Goal: Transaction & Acquisition: Purchase product/service

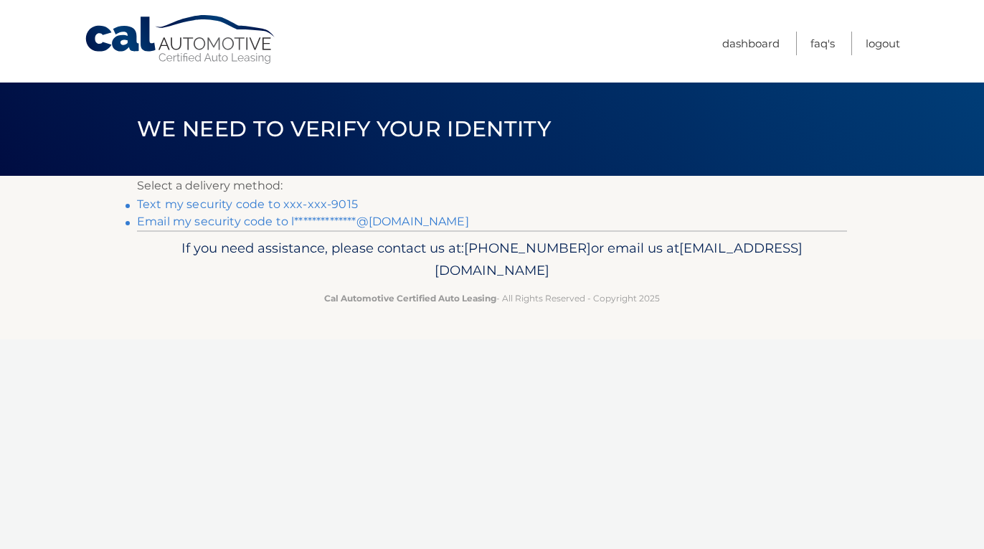
click at [293, 201] on link "Text my security code to xxx-xxx-9015" at bounding box center [247, 204] width 221 height 14
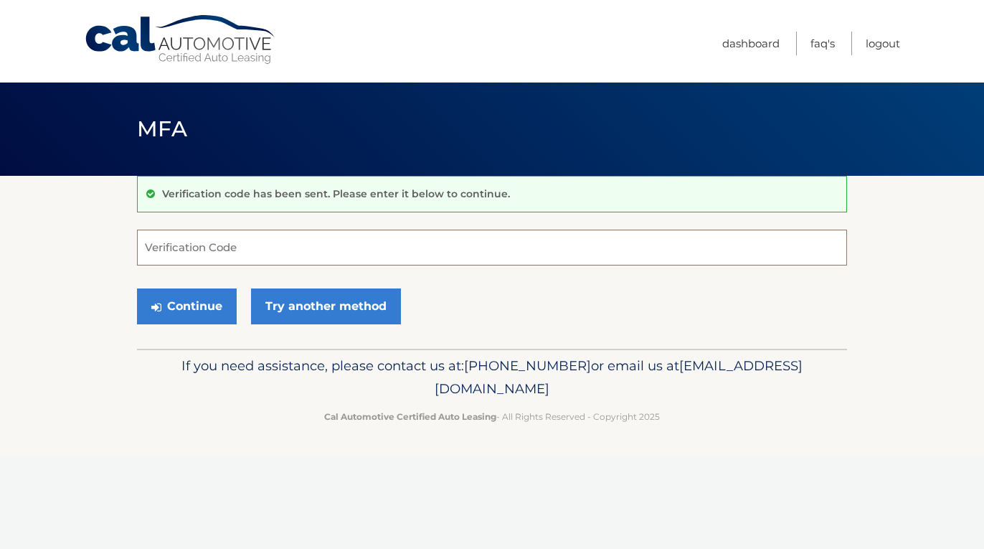
click at [204, 252] on input "Verification Code" at bounding box center [492, 248] width 710 height 36
type input "892923"
click at [186, 306] on button "Continue" at bounding box center [187, 306] width 100 height 36
click at [223, 249] on input "892923" at bounding box center [492, 248] width 710 height 36
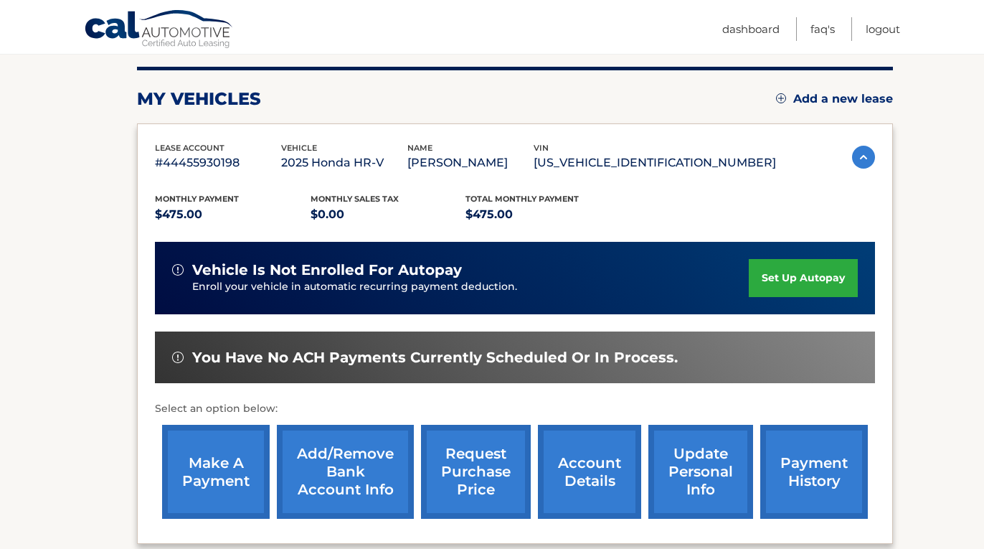
scroll to position [174, 0]
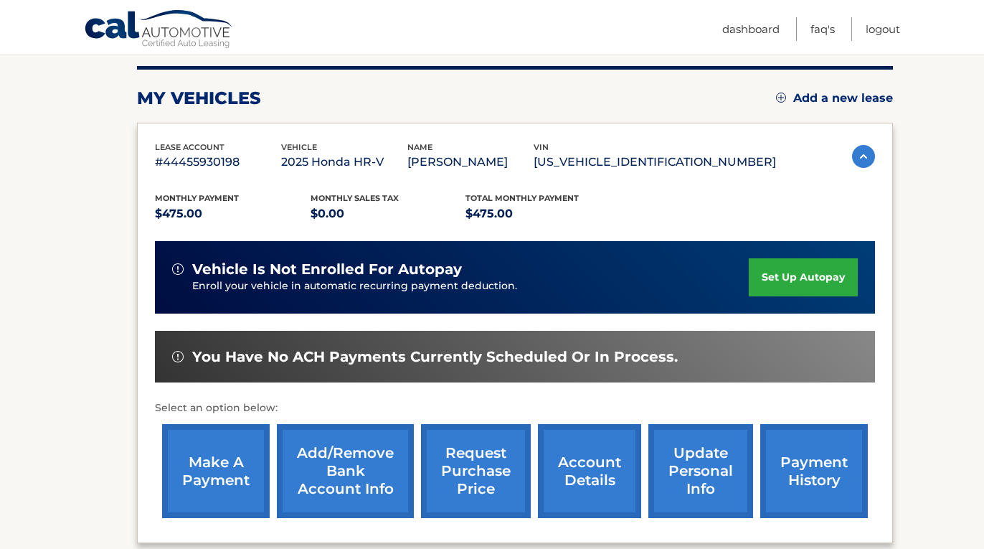
click at [573, 458] on link "account details" at bounding box center [589, 471] width 103 height 94
click at [815, 468] on link "payment history" at bounding box center [814, 471] width 108 height 94
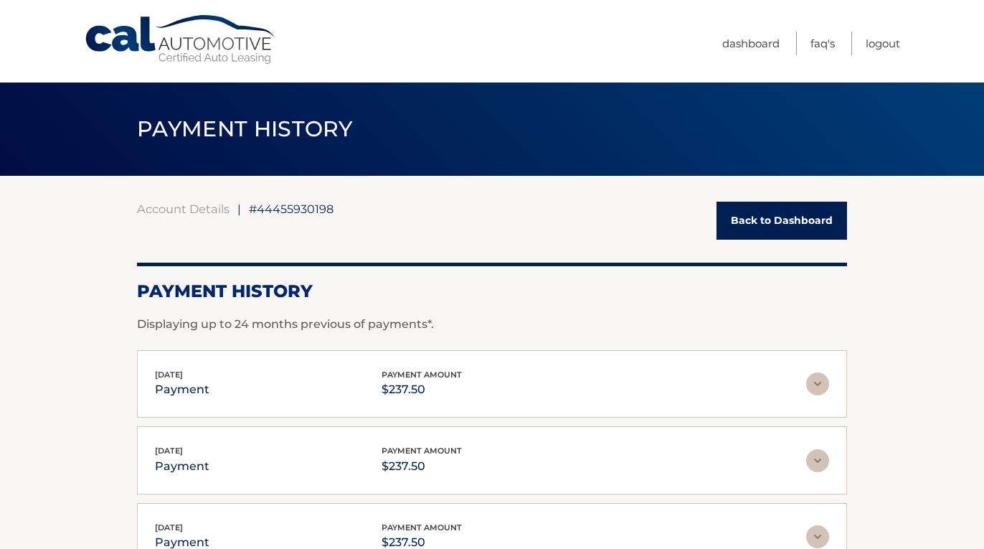
click at [780, 219] on link "Back to Dashboard" at bounding box center [782, 221] width 131 height 38
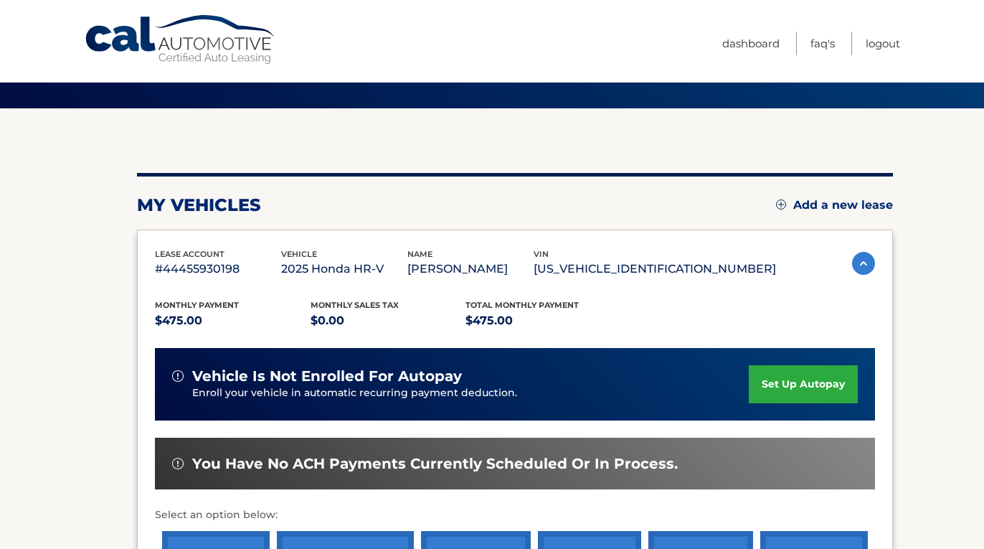
scroll to position [224, 0]
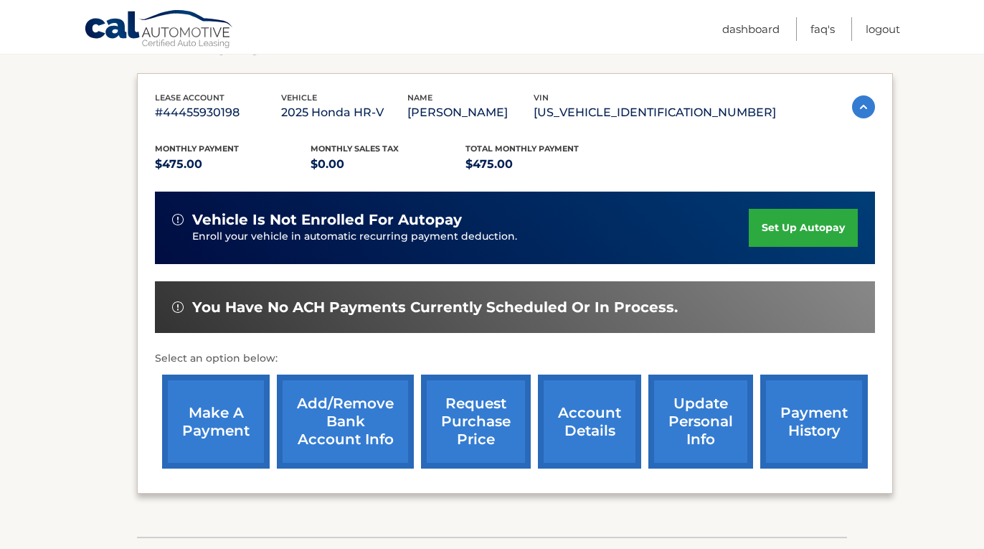
click at [226, 404] on link "make a payment" at bounding box center [216, 421] width 108 height 94
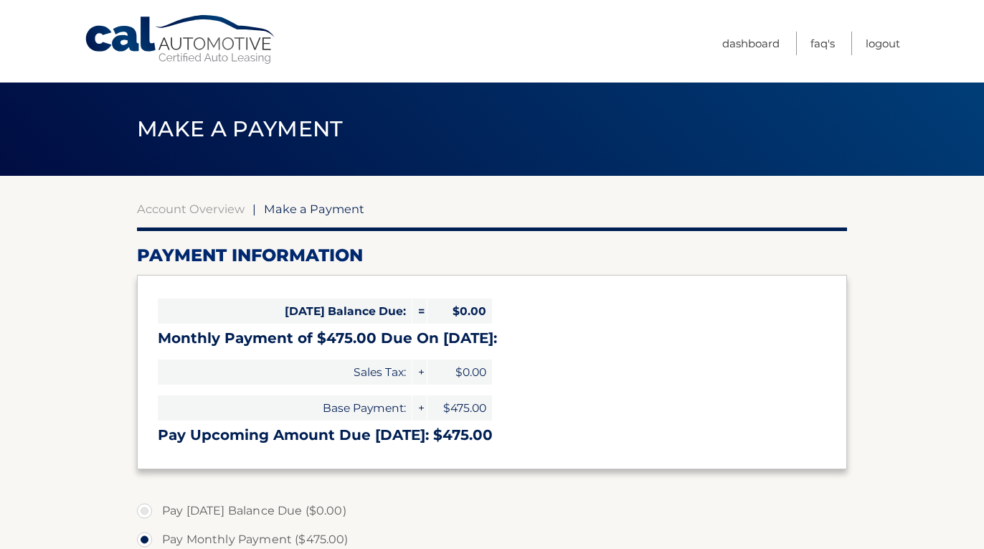
select select "Yzk5Zjc2NzAtYWYzNy00MDQ2LWI5ZGQtOTNiYjMzYjlhNWUy"
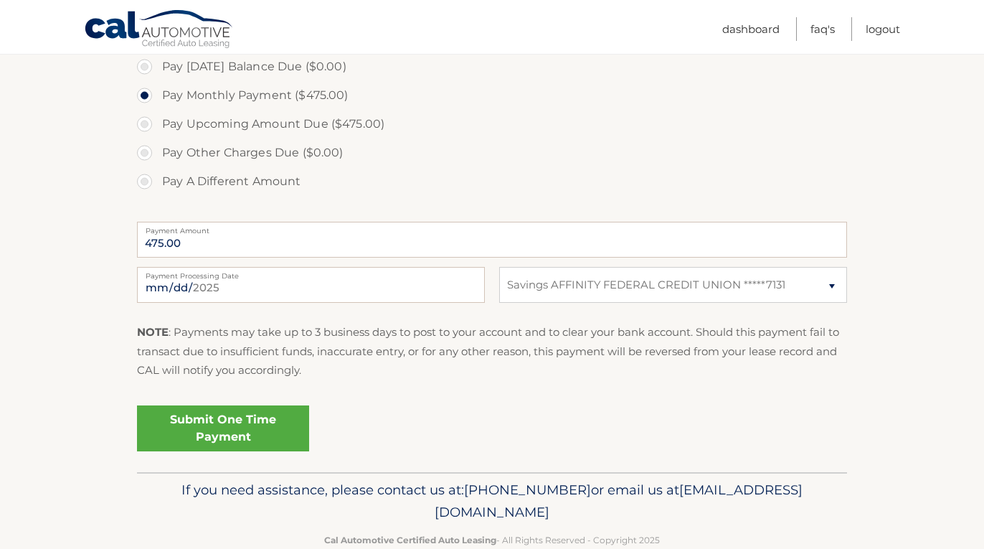
scroll to position [448, 0]
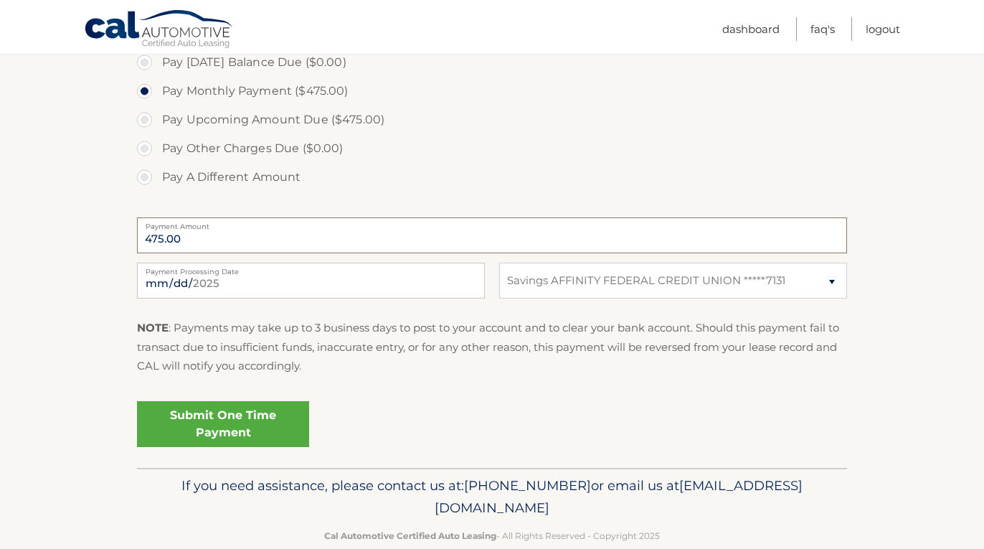
click at [217, 229] on input "475.00" at bounding box center [492, 235] width 710 height 36
click at [208, 235] on input "475.00" at bounding box center [492, 235] width 710 height 36
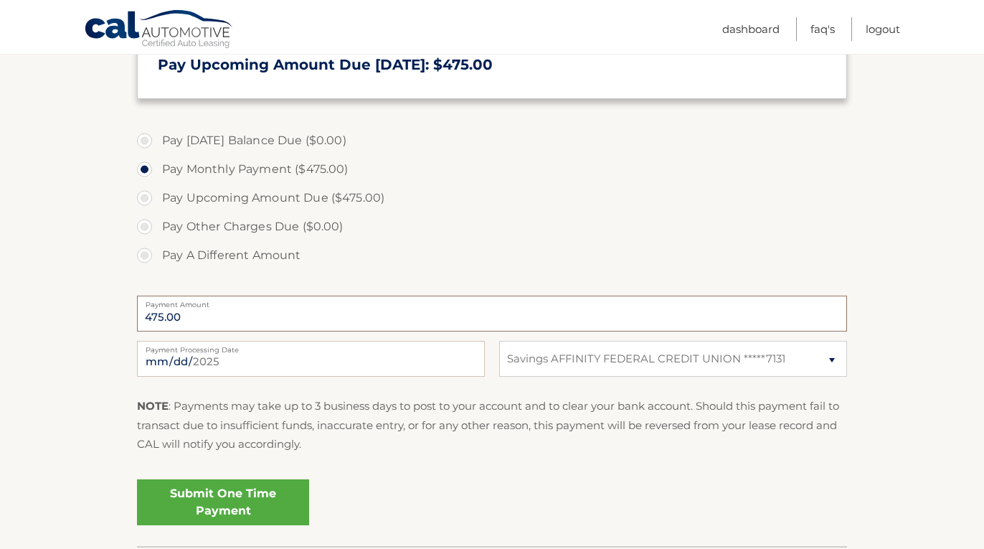
scroll to position [371, 0]
click at [211, 199] on label "Pay Upcoming Amount Due ($475.00)" at bounding box center [492, 197] width 710 height 29
click at [157, 199] on input "Pay Upcoming Amount Due ($475.00)" at bounding box center [150, 194] width 14 height 23
radio input "true"
click at [198, 319] on input "475.00" at bounding box center [492, 313] width 710 height 36
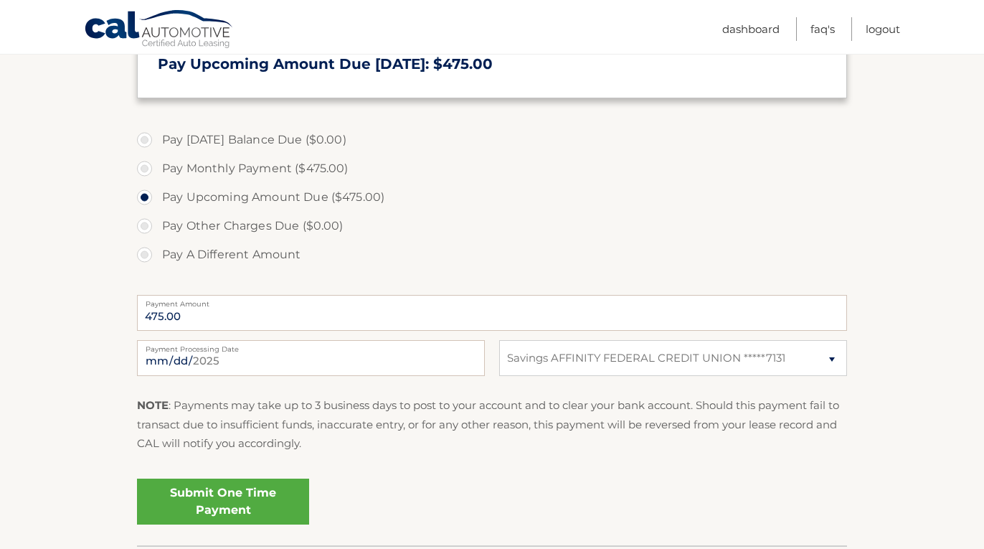
click at [218, 222] on label "Pay Other Charges Due ($0.00)" at bounding box center [492, 226] width 710 height 29
click at [222, 135] on label "Pay Today's Balance Due ($0.00)" at bounding box center [492, 140] width 710 height 29
click at [202, 169] on label "Pay Monthly Payment ($475.00)" at bounding box center [492, 168] width 710 height 29
click at [157, 169] on input "Pay Monthly Payment ($475.00)" at bounding box center [150, 165] width 14 height 23
radio input "true"
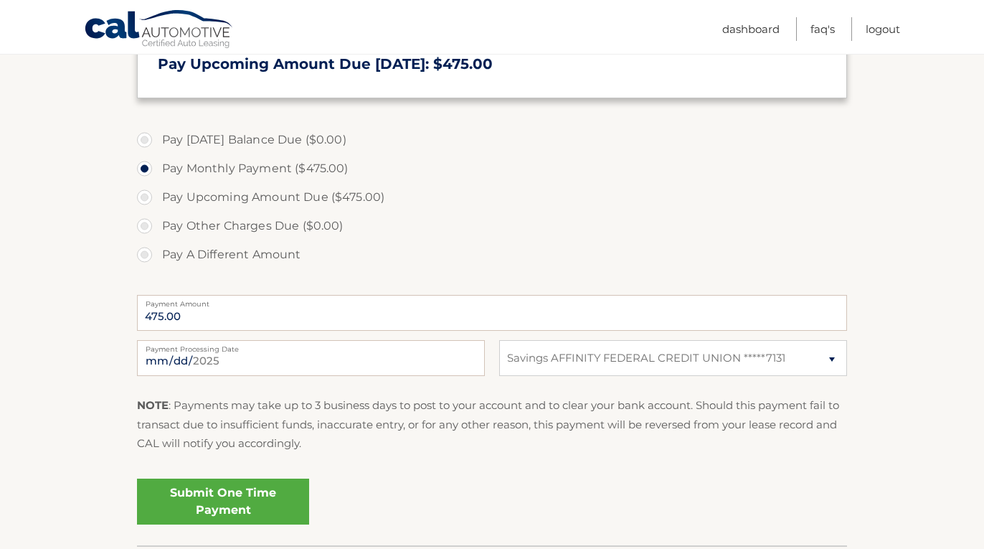
click at [219, 126] on label "Pay Today's Balance Due ($0.00)" at bounding box center [492, 140] width 710 height 29
click at [211, 133] on label "Pay Today's Balance Due ($0.00)" at bounding box center [492, 140] width 710 height 29
click at [195, 139] on label "Pay Today's Balance Due ($0.00)" at bounding box center [492, 140] width 710 height 29
click at [187, 199] on label "Pay Upcoming Amount Due ($475.00)" at bounding box center [492, 197] width 710 height 29
click at [157, 199] on input "Pay Upcoming Amount Due ($475.00)" at bounding box center [150, 194] width 14 height 23
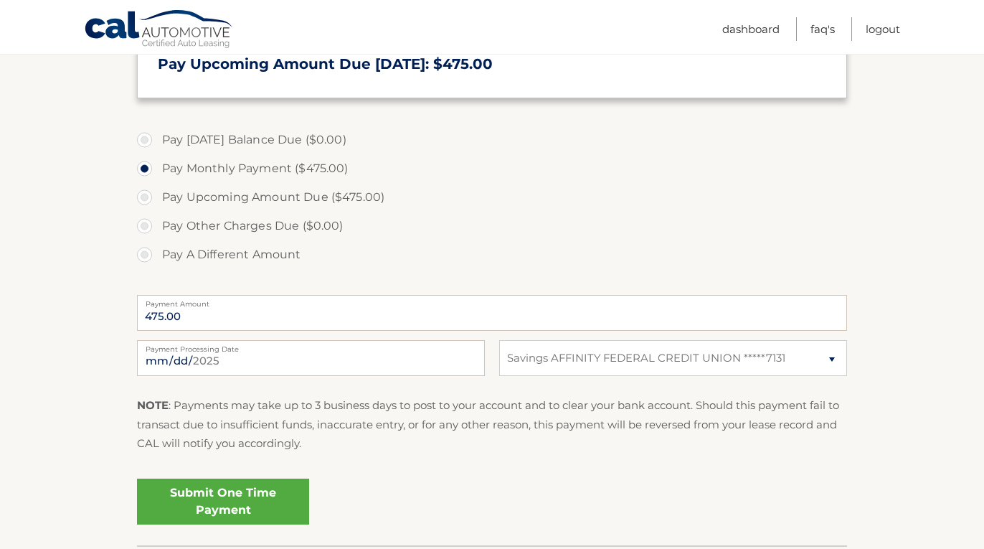
radio input "true"
click at [154, 215] on label "Pay Other Charges Due ($0.00)" at bounding box center [492, 226] width 710 height 29
click at [148, 221] on label "Pay Other Charges Due ($0.00)" at bounding box center [492, 226] width 710 height 29
click at [146, 226] on label "Pay Other Charges Due ($0.00)" at bounding box center [492, 226] width 710 height 29
click at [189, 308] on input "475.00" at bounding box center [492, 313] width 710 height 36
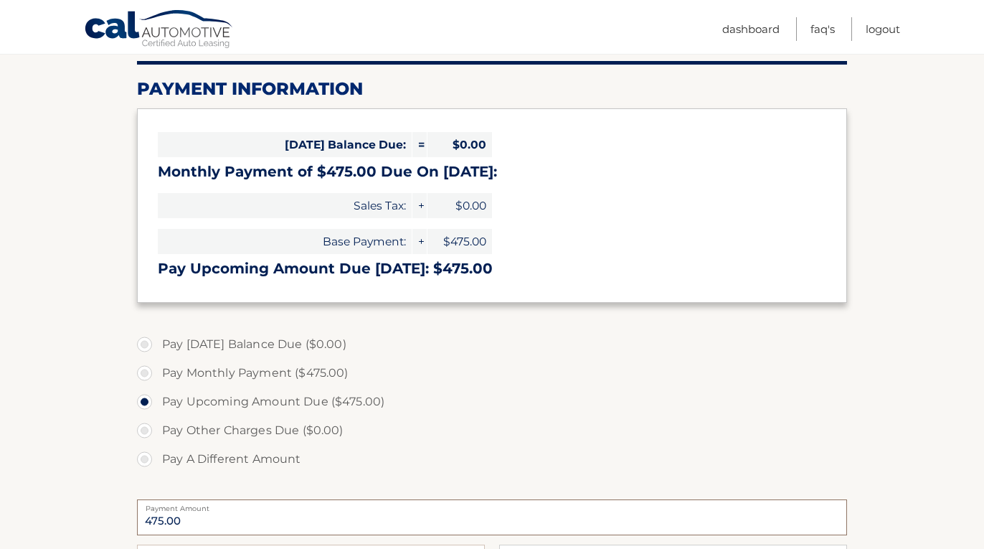
scroll to position [209, 0]
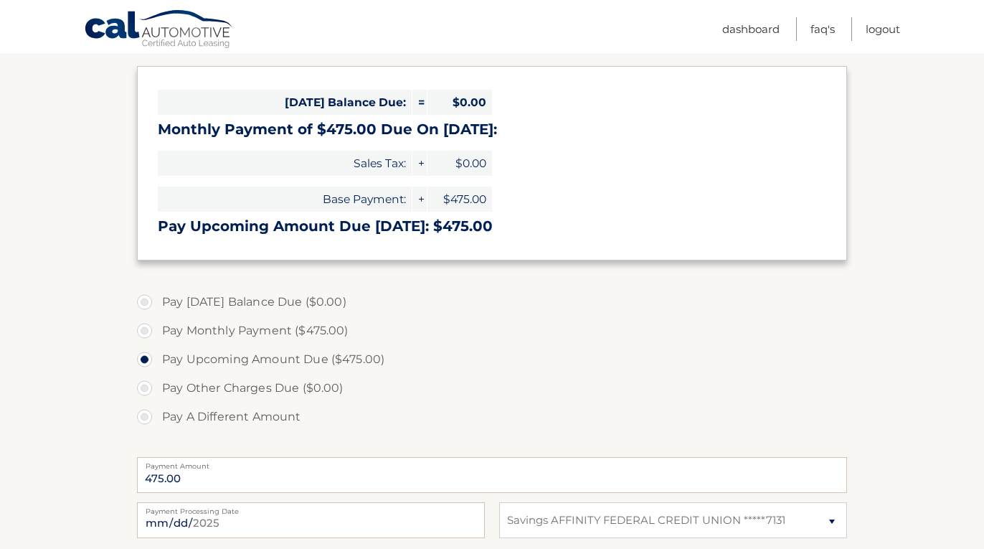
click at [234, 331] on label "Pay Monthly Payment ($475.00)" at bounding box center [492, 330] width 710 height 29
click at [157, 331] on input "Pay Monthly Payment ($475.00)" at bounding box center [150, 327] width 14 height 23
radio input "true"
click at [202, 473] on input "475.00" at bounding box center [492, 475] width 710 height 36
click at [199, 473] on input "475.00" at bounding box center [492, 475] width 710 height 36
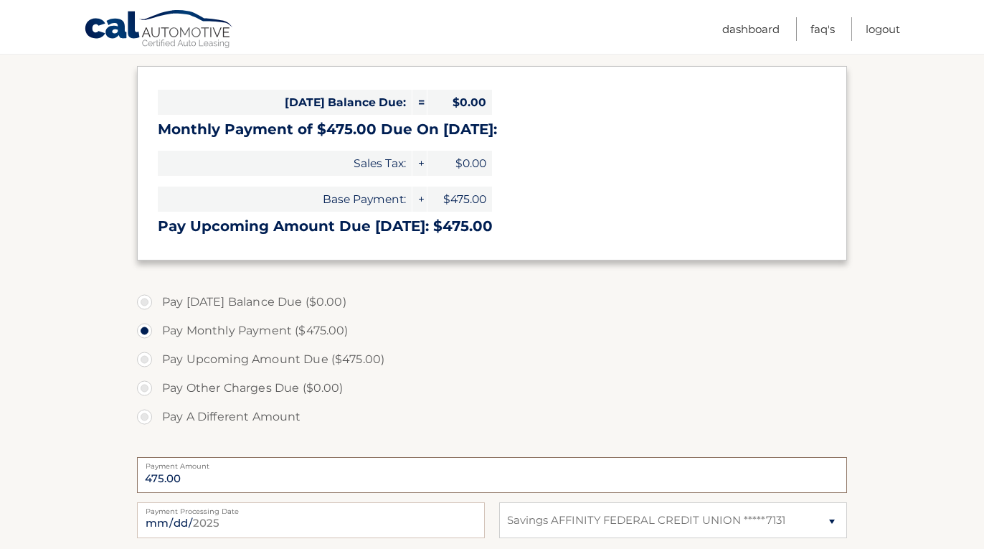
click at [199, 473] on input "475.00" at bounding box center [492, 475] width 710 height 36
click at [194, 415] on label "Pay A Different Amount" at bounding box center [492, 416] width 710 height 29
click at [157, 415] on input "Pay A Different Amount" at bounding box center [150, 413] width 14 height 23
radio input "true"
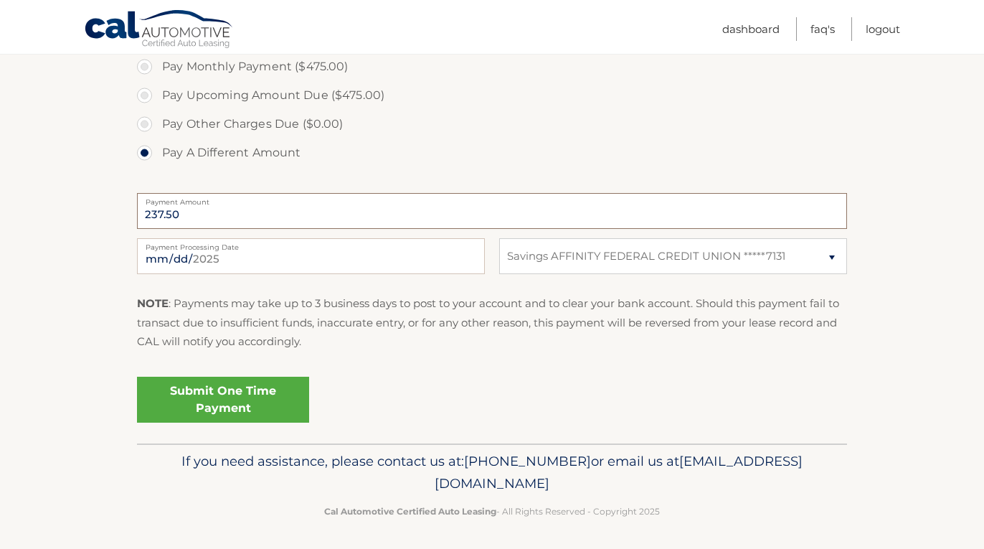
scroll to position [472, 0]
type input "237.50"
click at [260, 402] on link "Submit One Time Payment" at bounding box center [223, 400] width 172 height 46
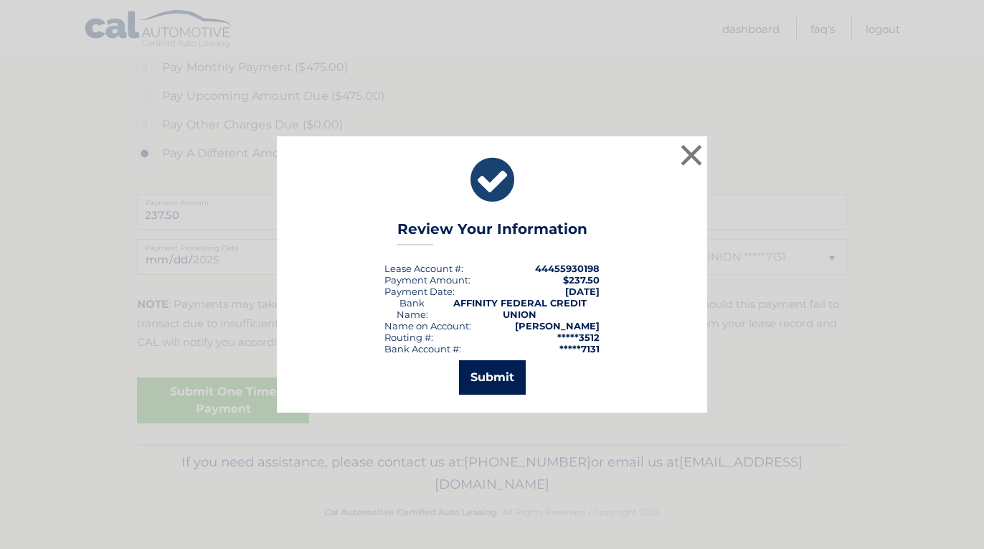
click at [504, 382] on button "Submit" at bounding box center [492, 377] width 67 height 34
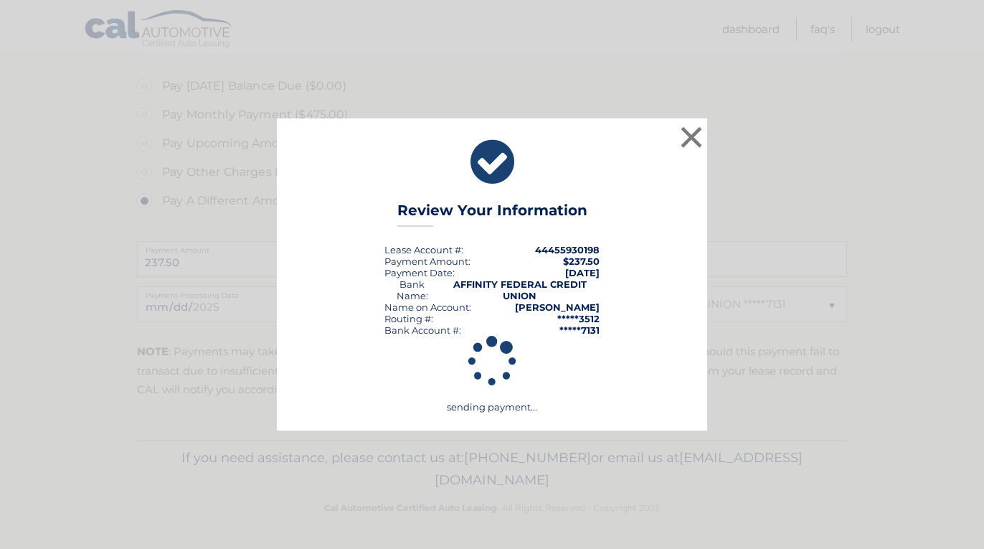
scroll to position [420, 0]
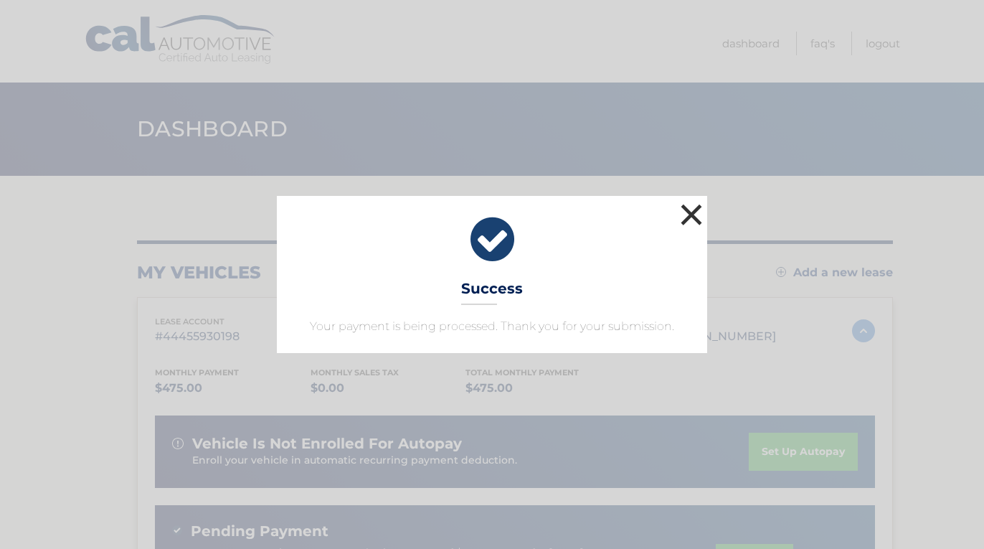
click at [686, 218] on button "×" at bounding box center [691, 214] width 29 height 29
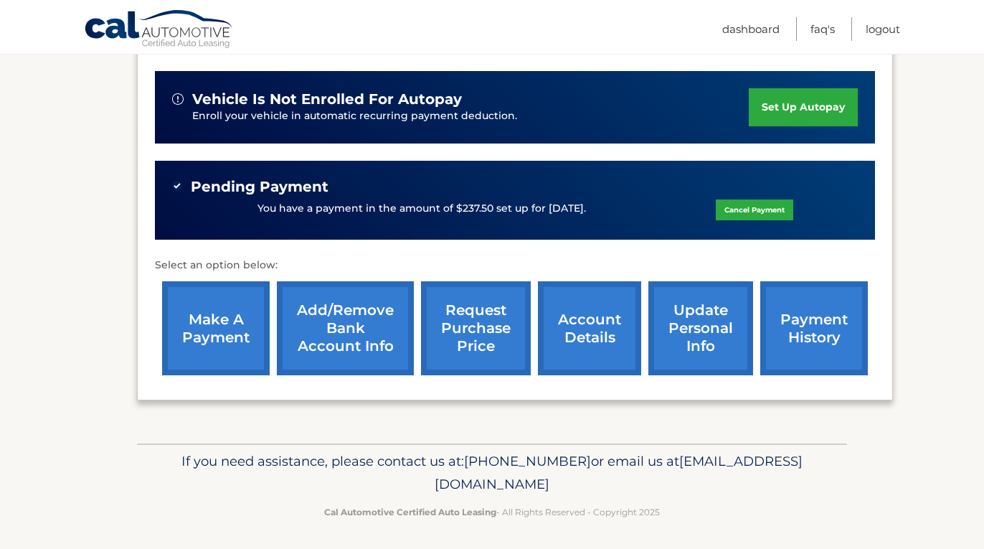
scroll to position [344, 0]
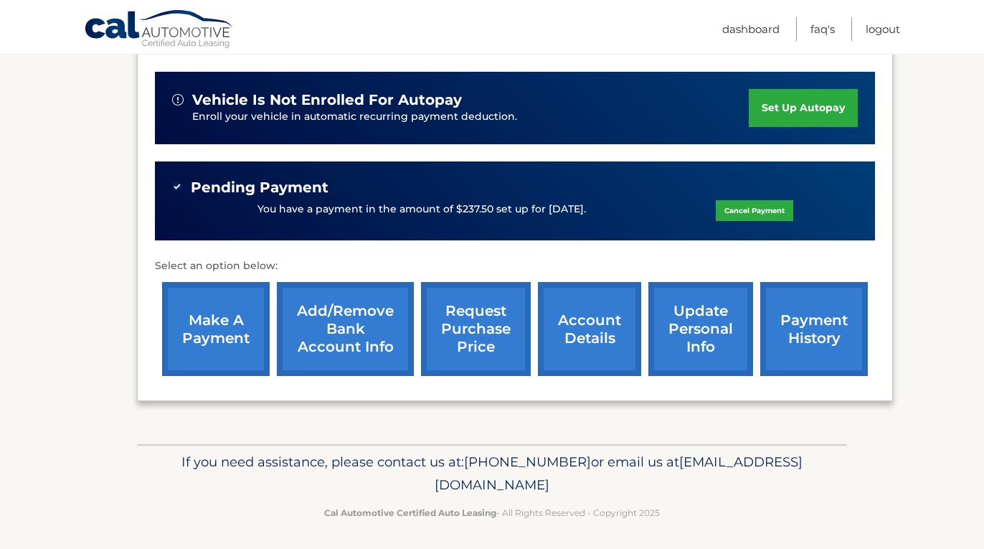
click at [798, 335] on link "payment history" at bounding box center [814, 329] width 108 height 94
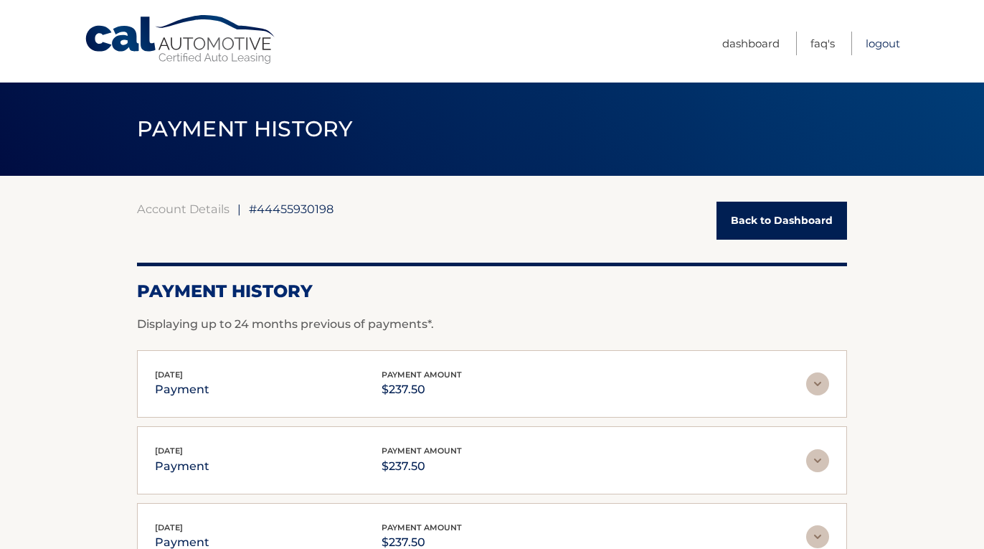
click at [883, 47] on link "Logout" at bounding box center [883, 44] width 34 height 24
